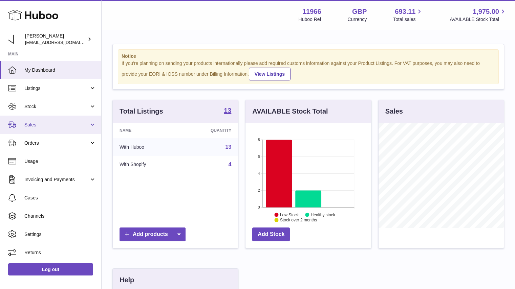
click at [67, 121] on link "Sales" at bounding box center [50, 125] width 101 height 18
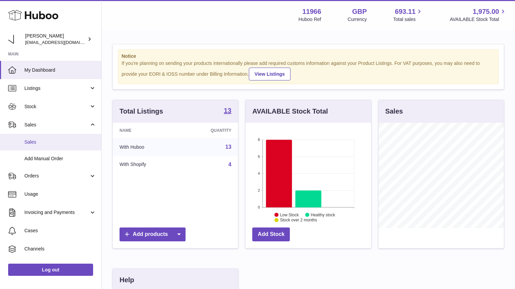
click at [49, 145] on span "Sales" at bounding box center [60, 142] width 72 height 6
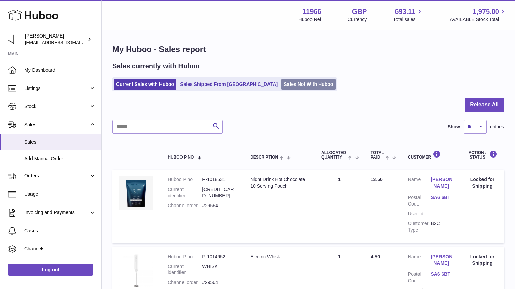
click at [281, 82] on link "Sales Not With Huboo" at bounding box center [308, 84] width 54 height 11
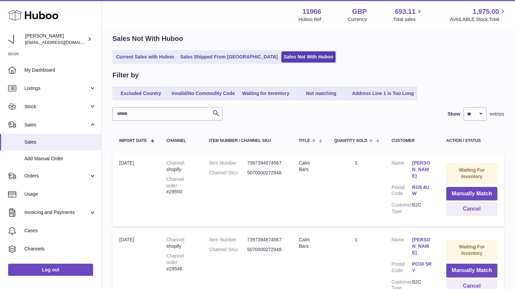
scroll to position [27, 0]
click at [199, 53] on link "Sales Shipped From Huboo" at bounding box center [229, 57] width 102 height 11
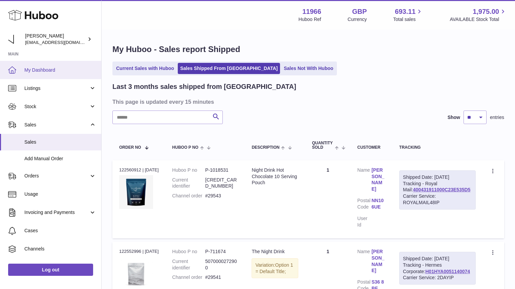
click at [59, 73] on span "My Dashboard" at bounding box center [60, 70] width 72 height 6
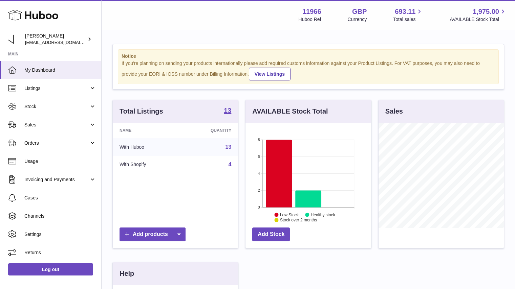
scroll to position [338453, 338433]
